Goal: Task Accomplishment & Management: Manage account settings

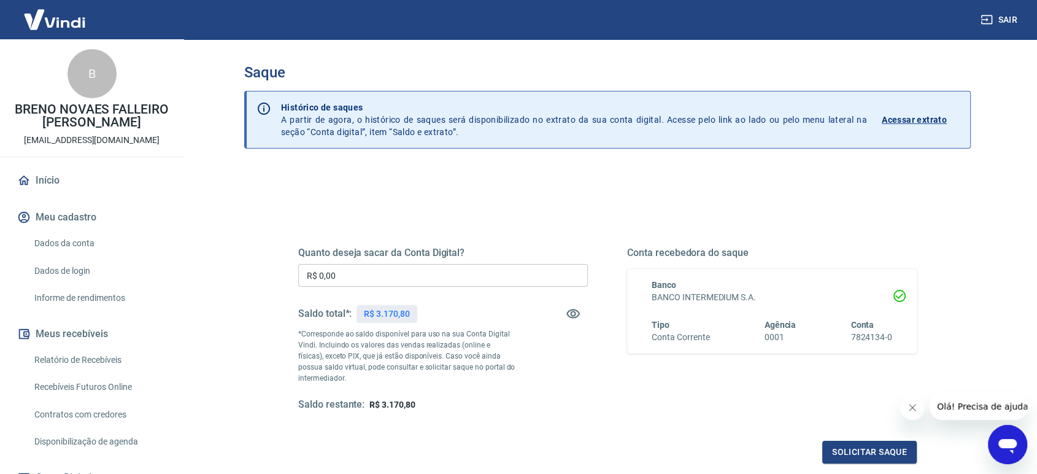
click at [469, 277] on input "R$ 0,00" at bounding box center [443, 275] width 290 height 23
type input "R$ 1.223,98"
click at [864, 454] on button "Solicitar saque" at bounding box center [869, 452] width 94 height 23
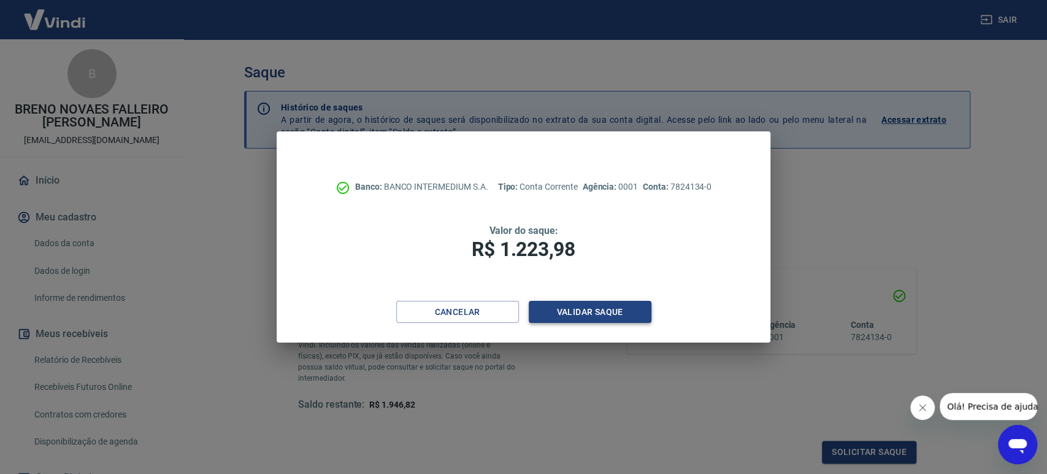
click at [566, 307] on button "Validar saque" at bounding box center [590, 312] width 123 height 23
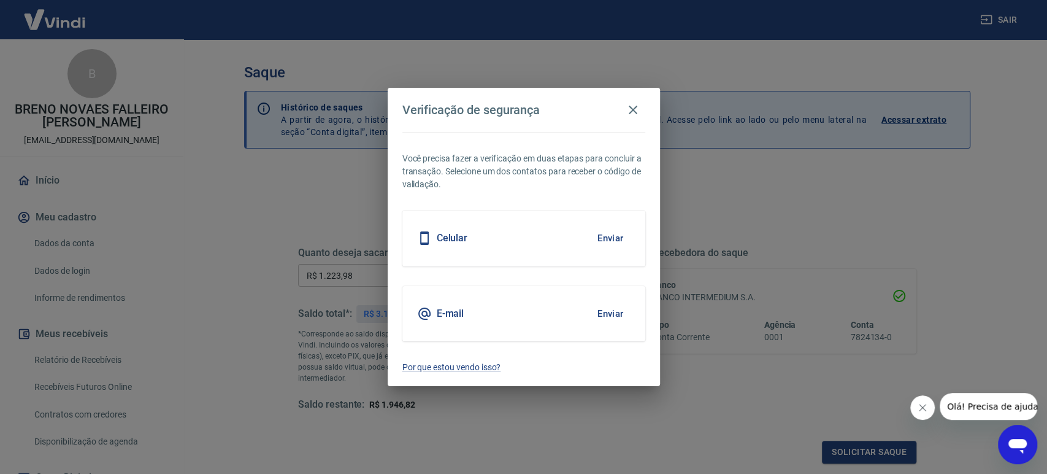
click at [617, 234] on button "Enviar" at bounding box center [611, 238] width 40 height 26
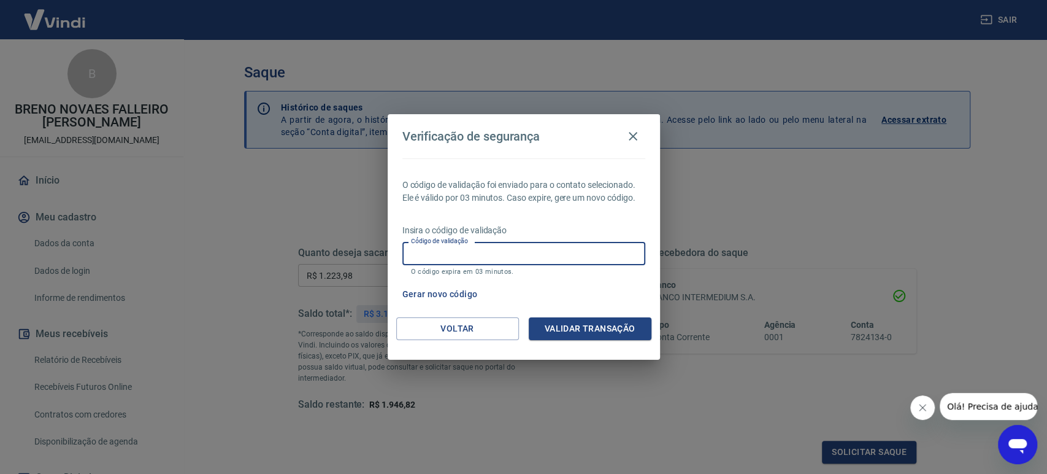
click at [576, 249] on input "Código de validação" at bounding box center [524, 253] width 243 height 23
click at [591, 205] on div "O código de validação foi enviado para o contato selecionado. Ele é válido por …" at bounding box center [524, 237] width 272 height 159
click at [553, 245] on input "Código de validação" at bounding box center [524, 253] width 243 height 23
type input "728394"
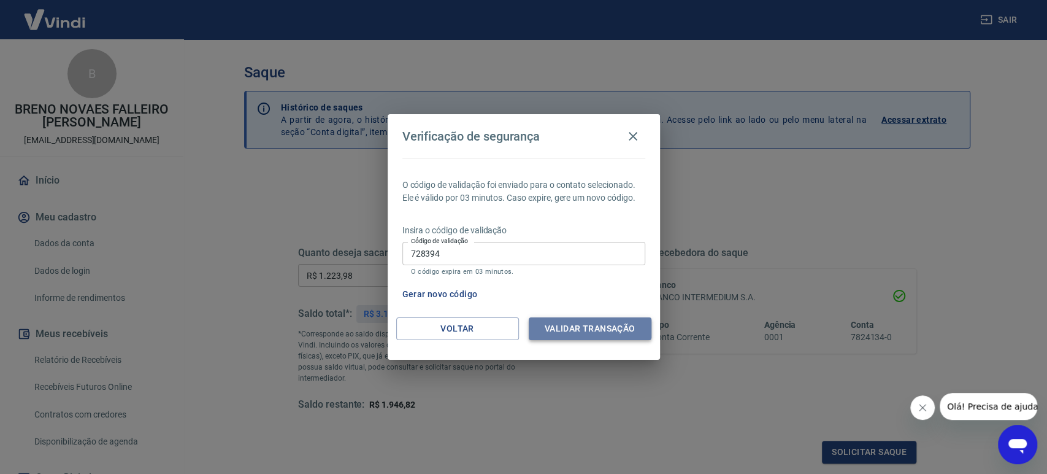
click at [580, 322] on button "Validar transação" at bounding box center [590, 328] width 123 height 23
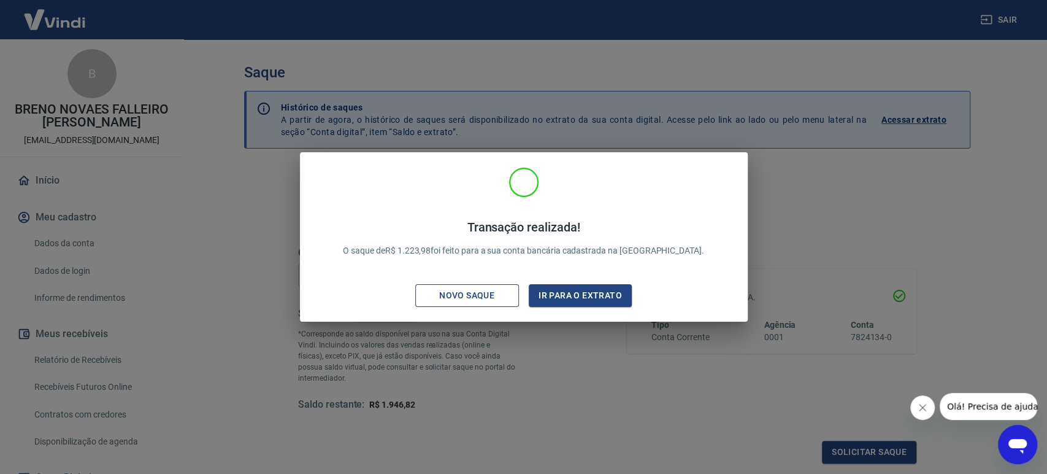
click at [503, 292] on div "Novo saque" at bounding box center [467, 295] width 85 height 15
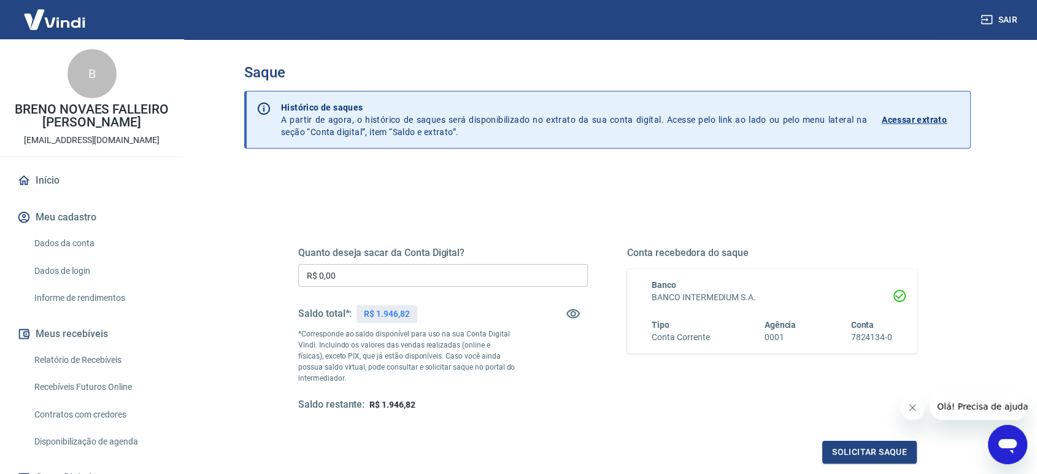
click at [431, 273] on input "R$ 0,00" at bounding box center [443, 275] width 290 height 23
type input "R$ 1.946,82"
click at [864, 465] on div "Quanto deseja sacar da Conta Digital? R$ 1.946,82 ​ Saldo total*: R$ 1.946,82 *…" at bounding box center [607, 335] width 648 height 285
click at [866, 455] on button "Solicitar saque" at bounding box center [869, 452] width 94 height 23
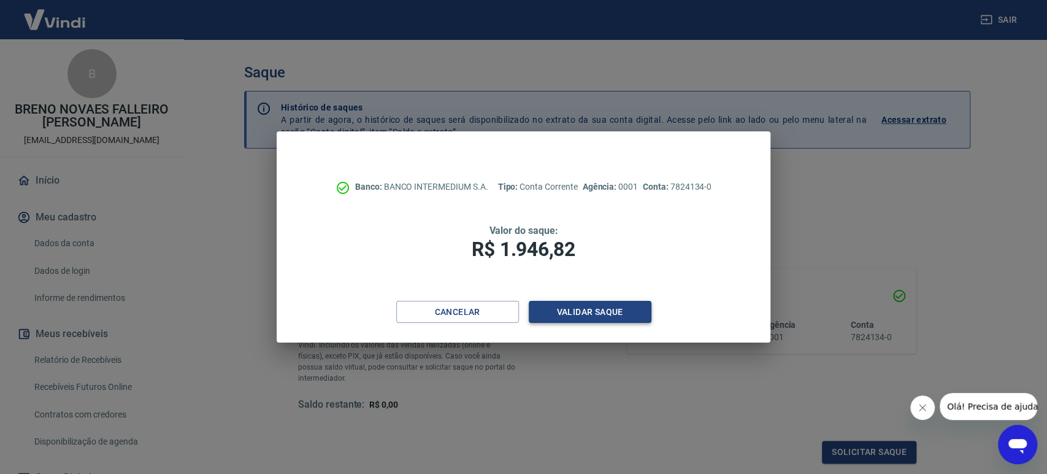
click at [606, 309] on button "Validar saque" at bounding box center [590, 312] width 123 height 23
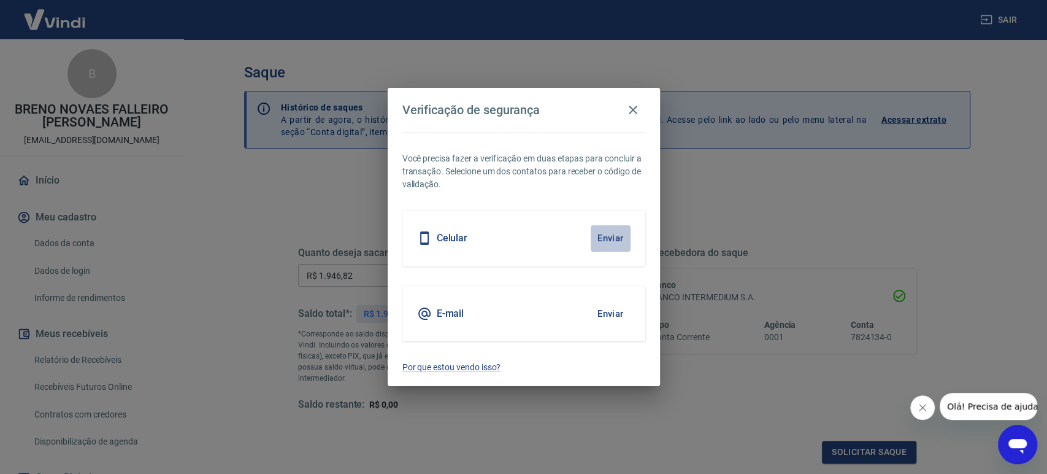
click at [614, 239] on button "Enviar" at bounding box center [611, 238] width 40 height 26
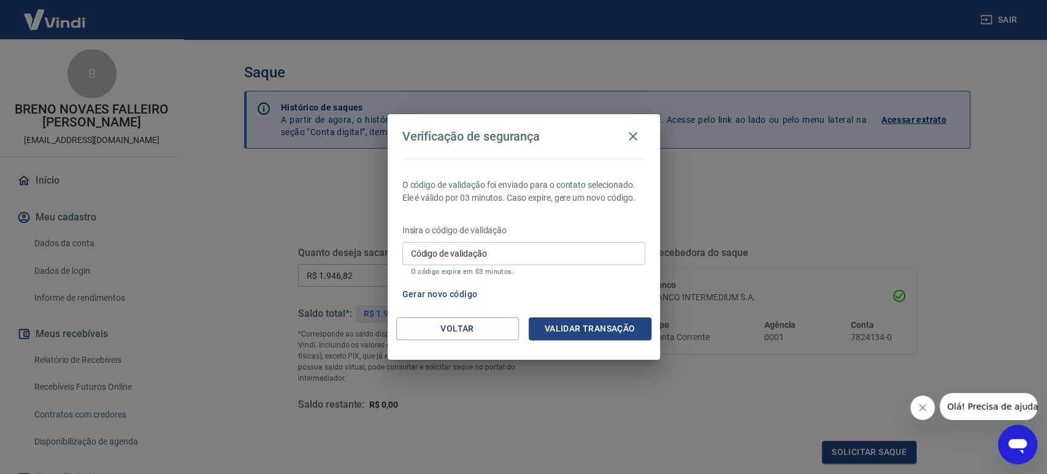
click at [508, 245] on input "Código de validação" at bounding box center [524, 253] width 243 height 23
type input "735147"
click at [563, 325] on button "Validar transação" at bounding box center [590, 328] width 123 height 23
